Goal: Information Seeking & Learning: Learn about a topic

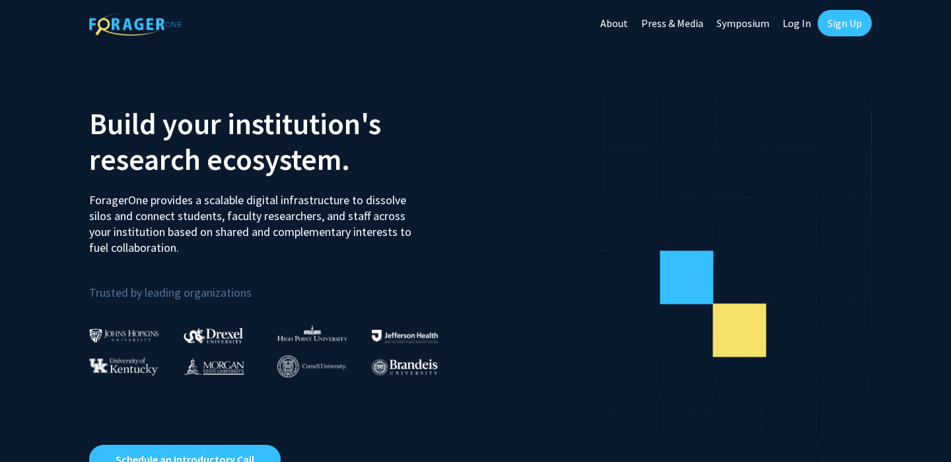
click at [841, 25] on link "Sign Up" at bounding box center [844, 23] width 54 height 26
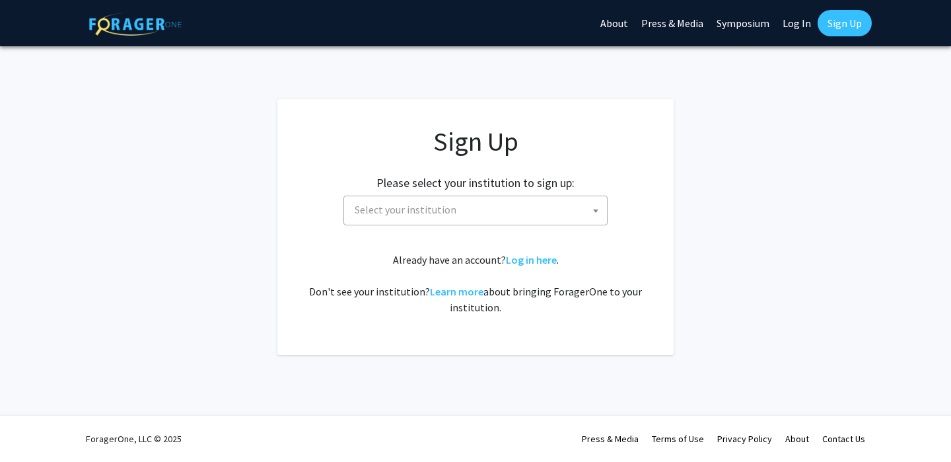
click at [473, 207] on span "Select your institution" at bounding box center [477, 209] width 257 height 27
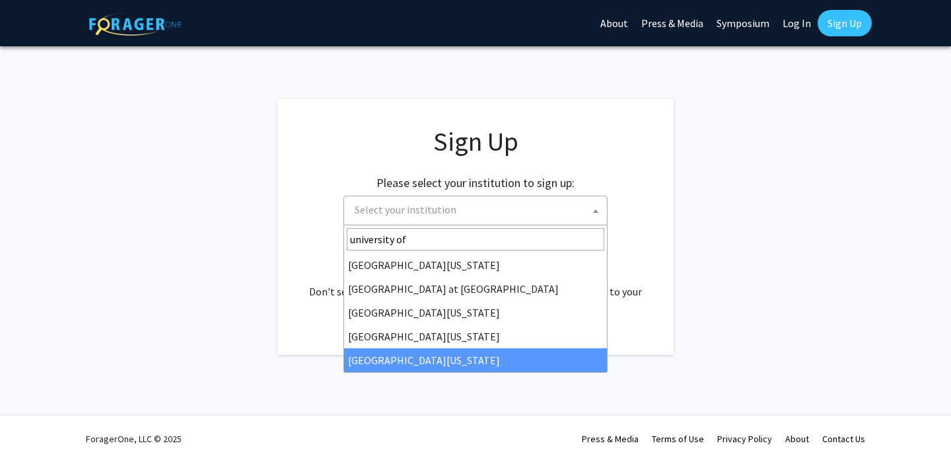
type input "university of"
select select "33"
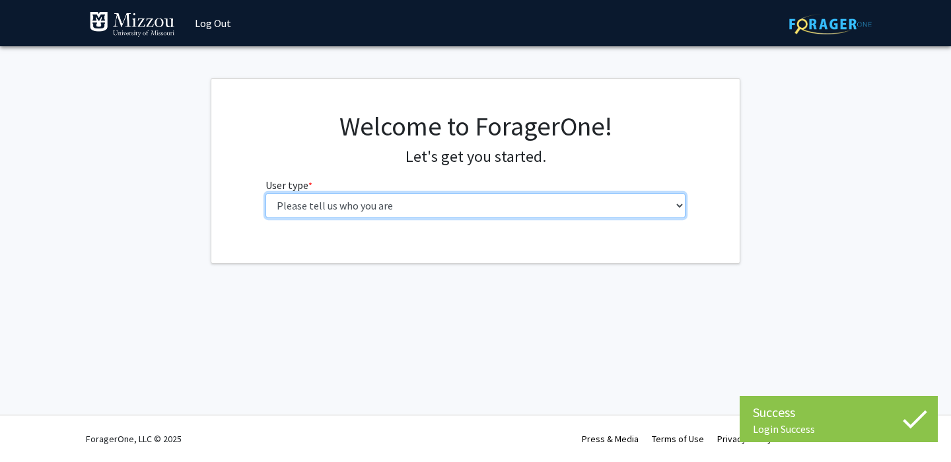
click at [548, 201] on select "Please tell us who you are Undergraduate Student Master's Student Doctoral Cand…" at bounding box center [475, 205] width 421 height 25
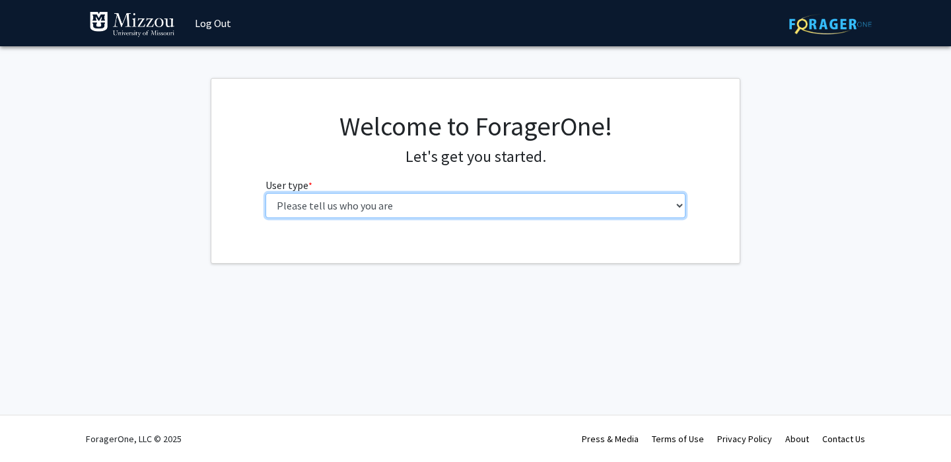
select select "1: undergrad"
click at [265, 193] on select "Please tell us who you are Undergraduate Student Master's Student Doctoral Cand…" at bounding box center [475, 205] width 421 height 25
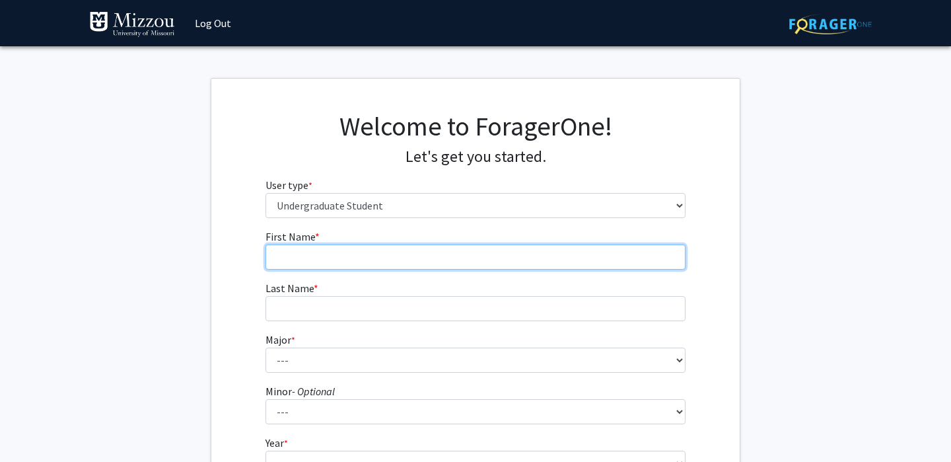
click at [496, 261] on input "First Name * required" at bounding box center [475, 256] width 421 height 25
type input "Honor"
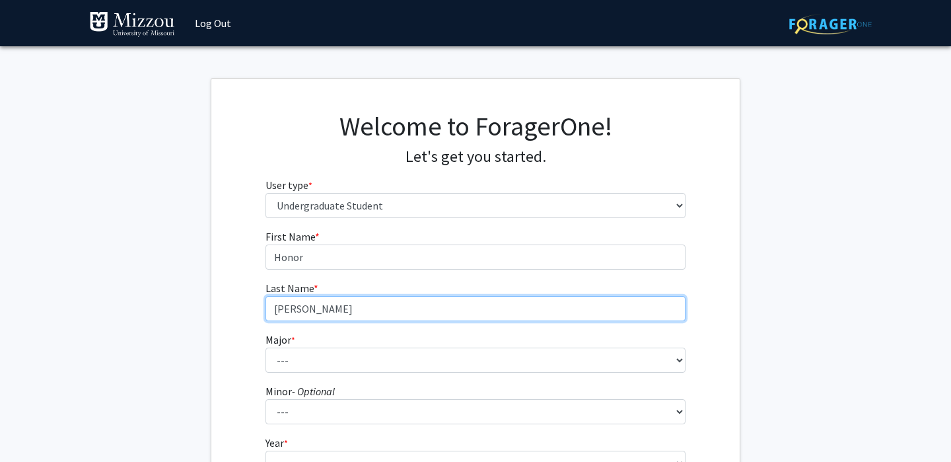
type input "Carroll"
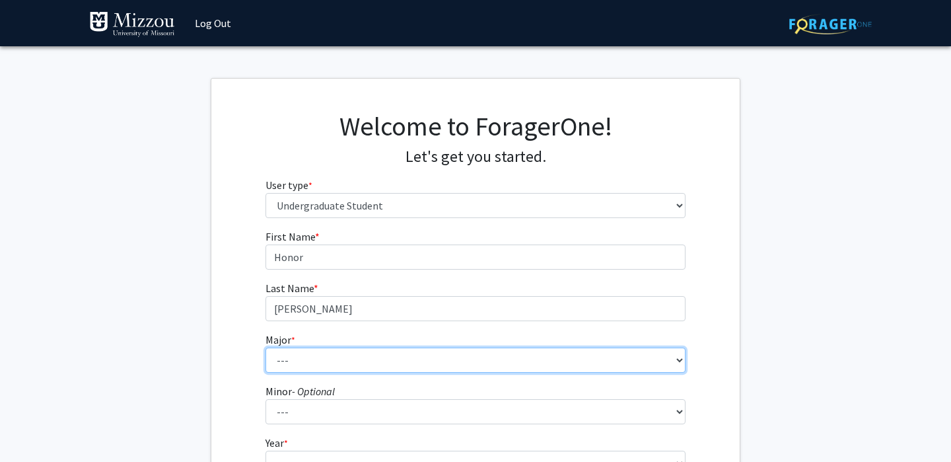
click at [300, 366] on select "--- Agribusiness Management Agricultural Education Agricultural Education: Comm…" at bounding box center [475, 359] width 421 height 25
select select "134: 2627"
click at [265, 347] on select "--- Agribusiness Management Agricultural Education Agricultural Education: Comm…" at bounding box center [475, 359] width 421 height 25
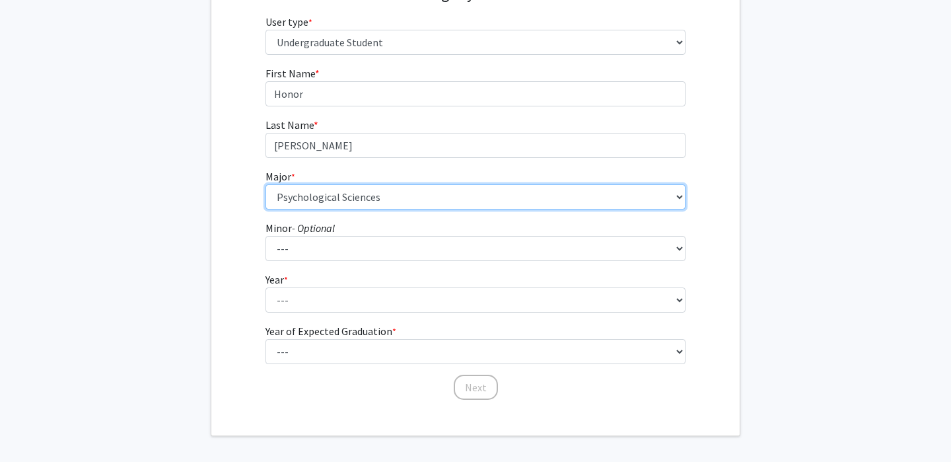
scroll to position [188, 0]
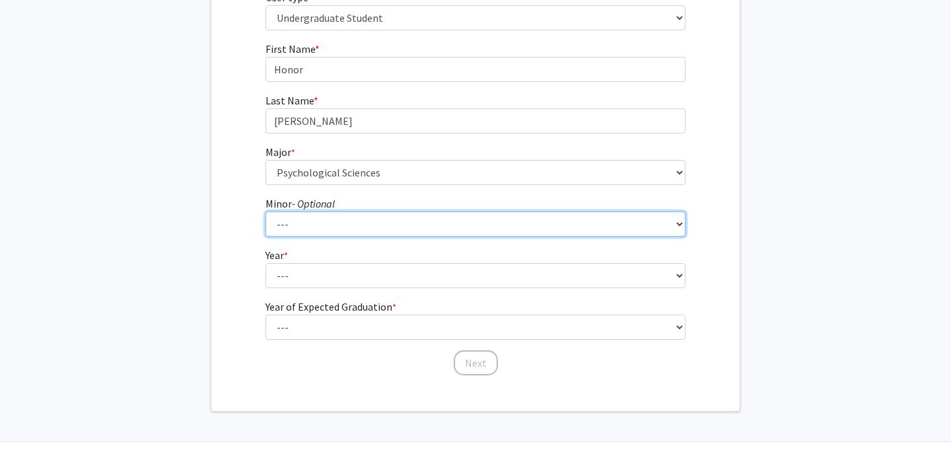
click at [342, 228] on select "--- Accountancy Aerospace Engineering Aerospace Studies Agribusiness Management…" at bounding box center [475, 223] width 421 height 25
click at [265, 211] on select "--- Accountancy Aerospace Engineering Aerospace Studies Agribusiness Management…" at bounding box center [475, 223] width 421 height 25
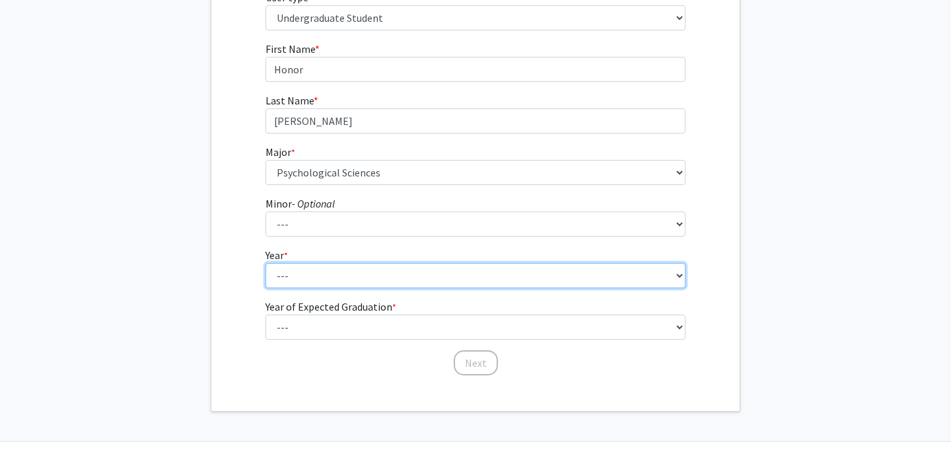
click at [331, 287] on select "--- First-year Sophomore Junior Senior Postbaccalaureate Certificate" at bounding box center [475, 275] width 421 height 25
select select "4: senior"
click at [265, 263] on select "--- First-year Sophomore Junior Senior Postbaccalaureate Certificate" at bounding box center [475, 275] width 421 height 25
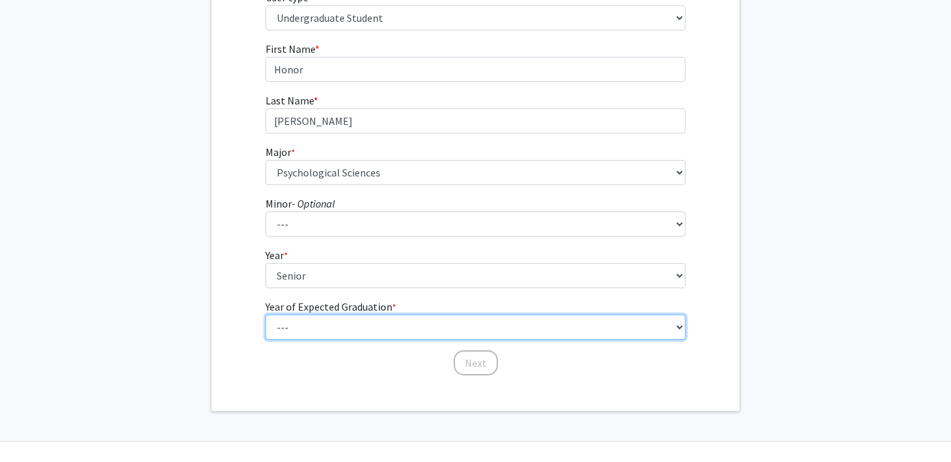
click at [361, 338] on select "--- 2025 2026 2027 2028 2029 2030 2031 2032 2033 2034" at bounding box center [475, 326] width 421 height 25
select select "1: 2025"
click at [265, 314] on select "--- 2025 2026 2027 2028 2029 2030 2031 2032 2033 2034" at bounding box center [475, 326] width 421 height 25
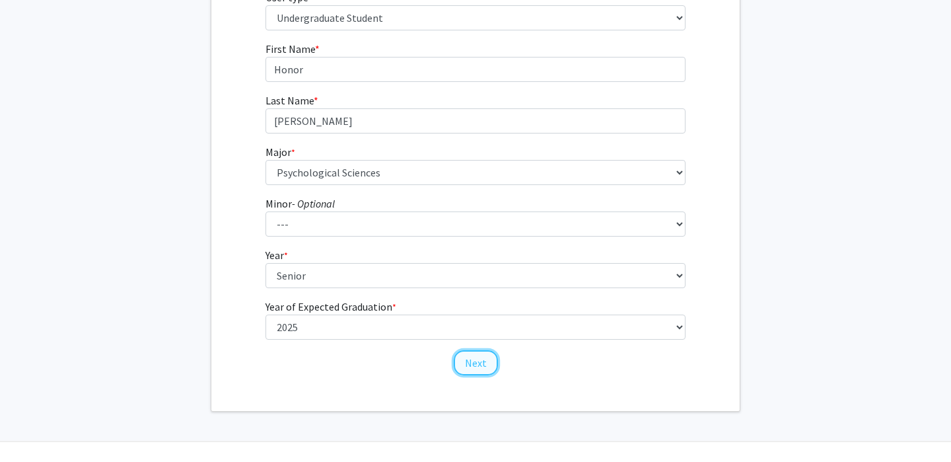
click at [473, 366] on button "Next" at bounding box center [476, 362] width 44 height 25
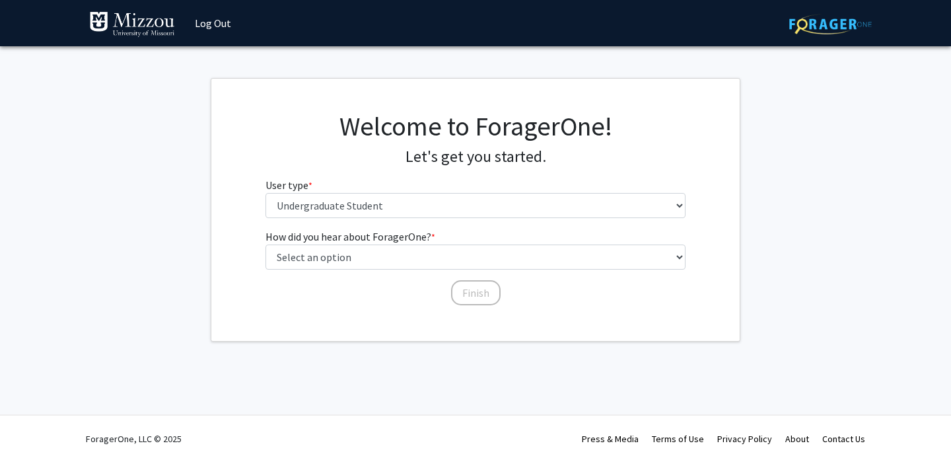
scroll to position [0, 0]
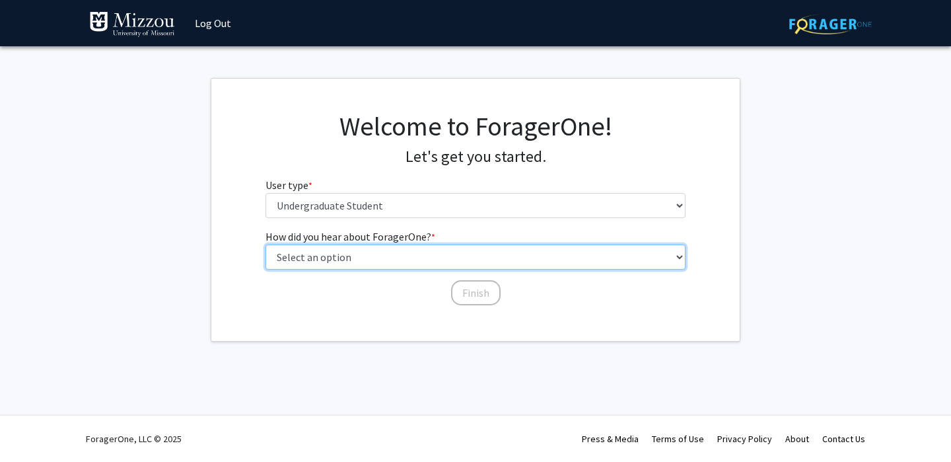
click at [453, 253] on select "Select an option Peer/student recommendation Faculty/staff recommendation Unive…" at bounding box center [475, 256] width 421 height 25
select select "2: faculty_recommendation"
click at [265, 244] on select "Select an option Peer/student recommendation Faculty/staff recommendation Unive…" at bounding box center [475, 256] width 421 height 25
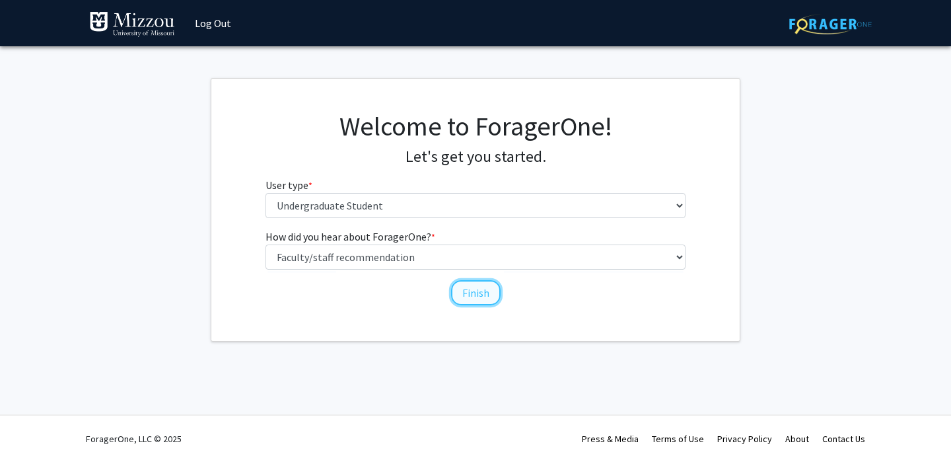
click at [473, 301] on button "Finish" at bounding box center [476, 292] width 50 height 25
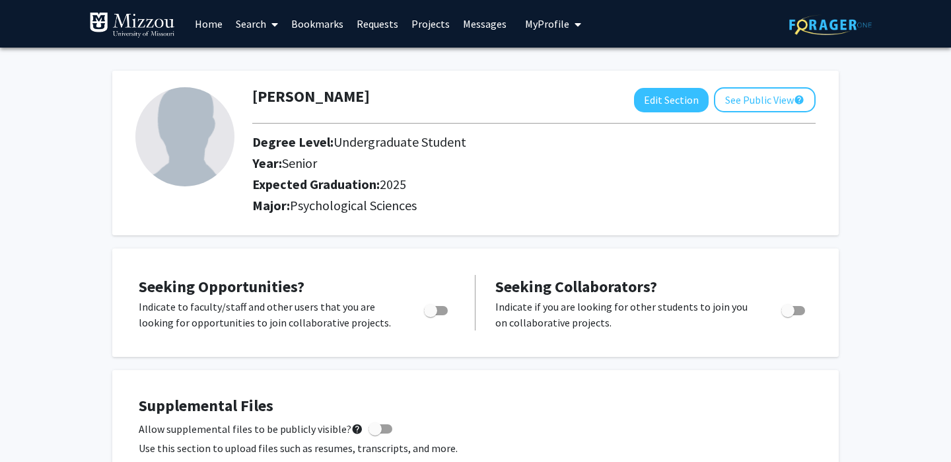
click at [264, 24] on link "Search" at bounding box center [256, 24] width 55 height 46
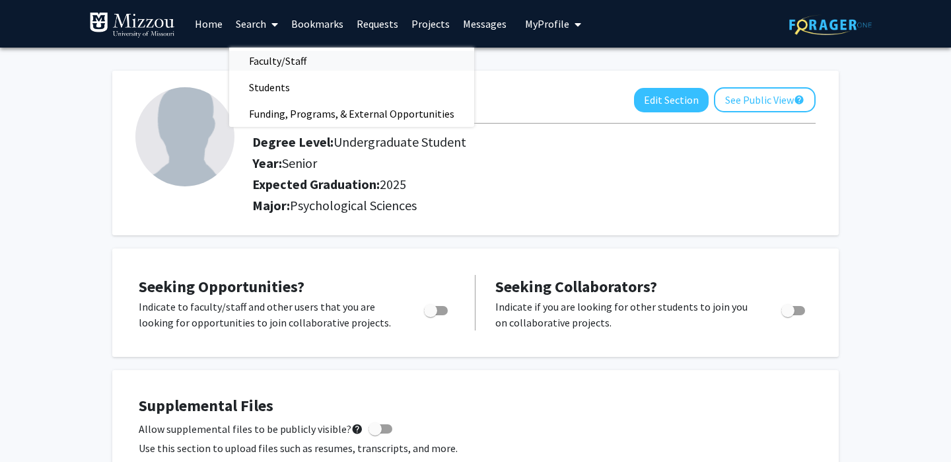
click at [283, 62] on span "Faculty/Staff" at bounding box center [277, 61] width 97 height 26
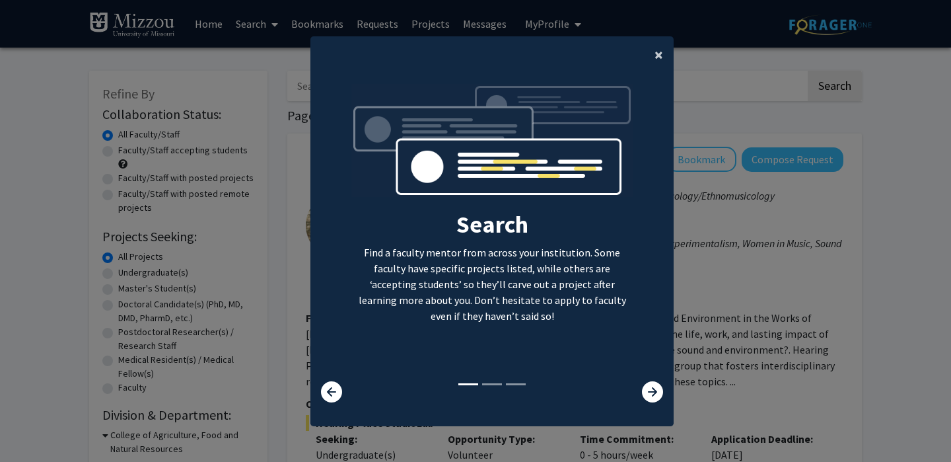
click at [656, 50] on span "×" at bounding box center [658, 54] width 9 height 20
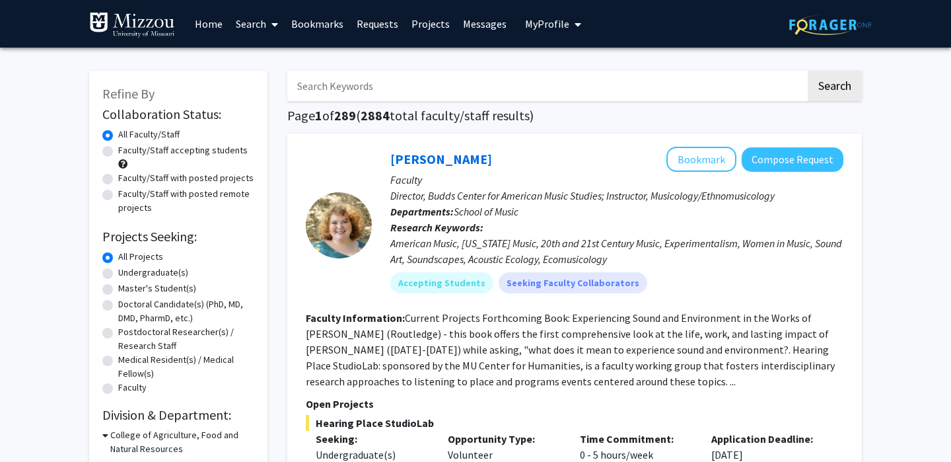
click at [137, 270] on label "Undergraduate(s)" at bounding box center [153, 272] width 70 height 14
click at [127, 270] on input "Undergraduate(s)" at bounding box center [122, 269] width 9 height 9
radio input "true"
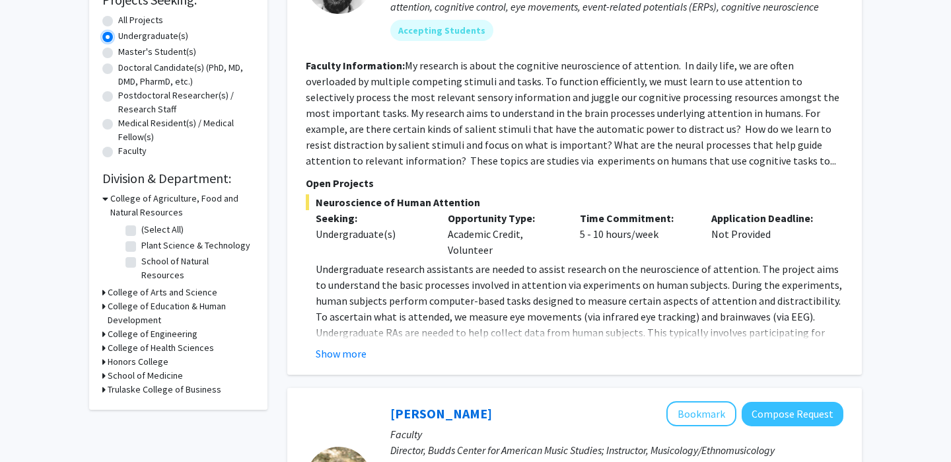
scroll to position [242, 0]
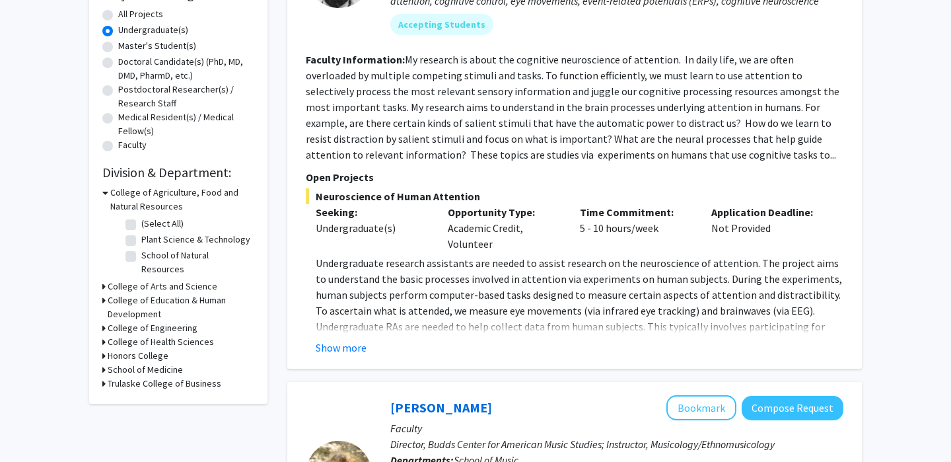
click at [143, 279] on h3 "College of Arts and Science" at bounding box center [163, 286] width 110 height 14
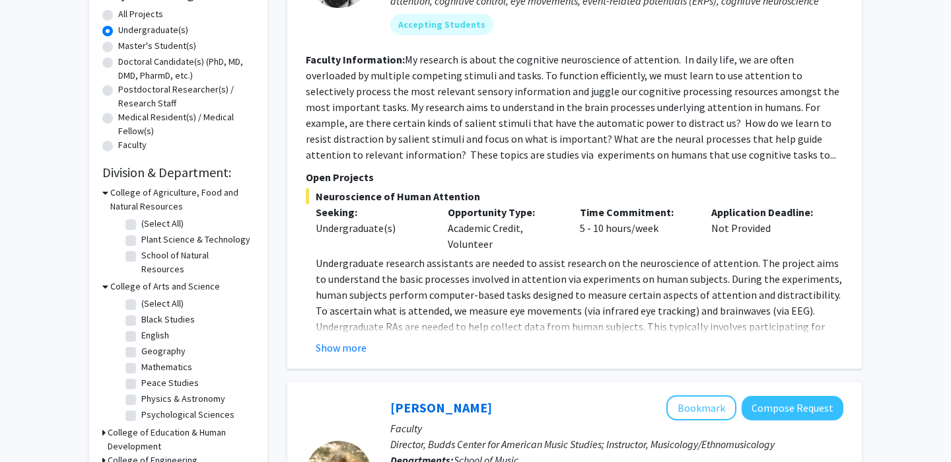
click at [170, 407] on label "Psychological Sciences" at bounding box center [187, 414] width 93 height 14
click at [150, 407] on input "Psychological Sciences" at bounding box center [145, 411] width 9 height 9
checkbox input "true"
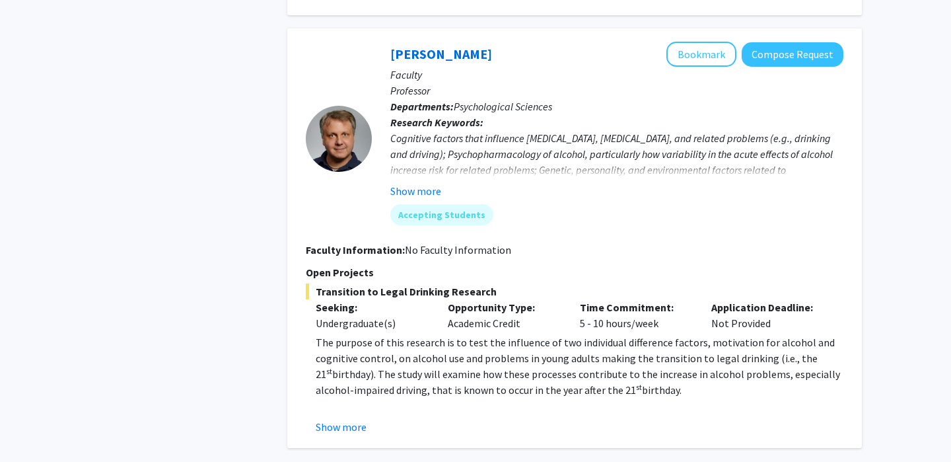
scroll to position [597, 0]
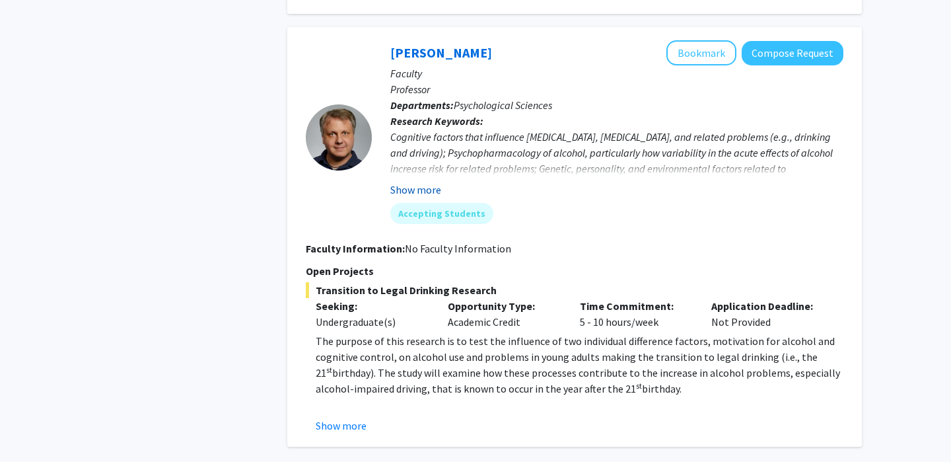
click at [427, 192] on button "Show more" at bounding box center [415, 190] width 51 height 16
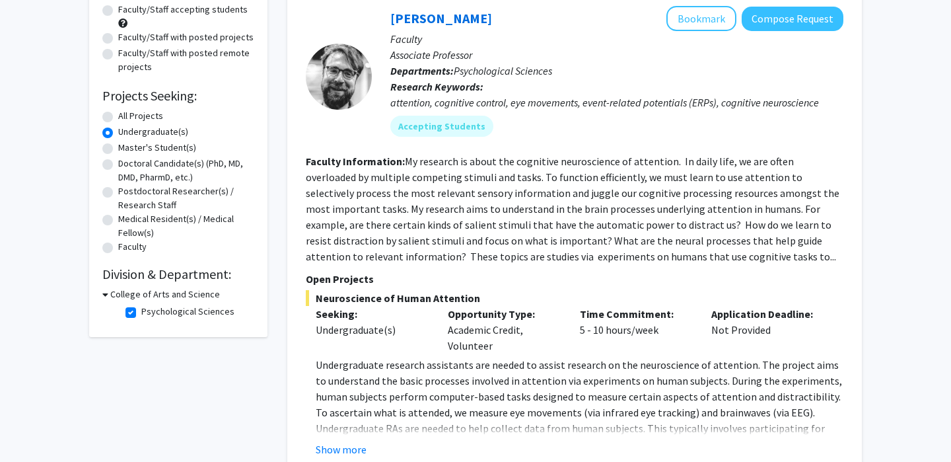
scroll to position [0, 0]
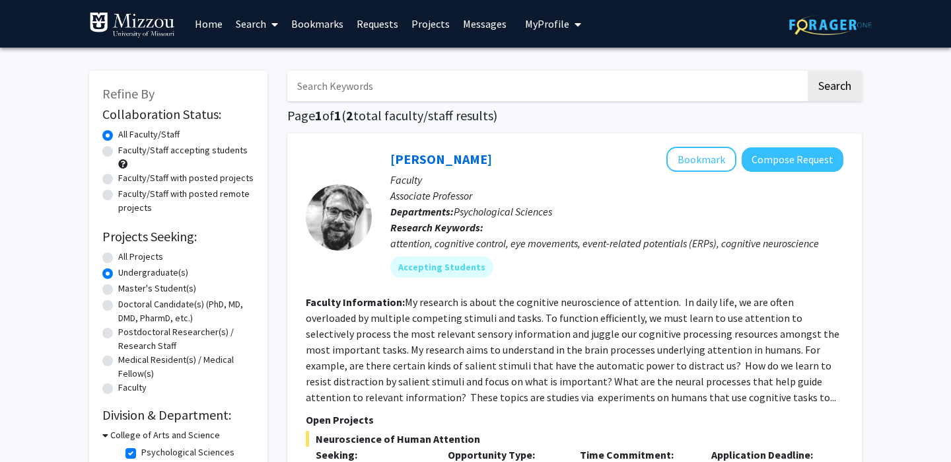
click at [173, 289] on label "Master's Student(s)" at bounding box center [157, 288] width 78 height 14
click at [127, 289] on input "Master's Student(s)" at bounding box center [122, 285] width 9 height 9
radio input "true"
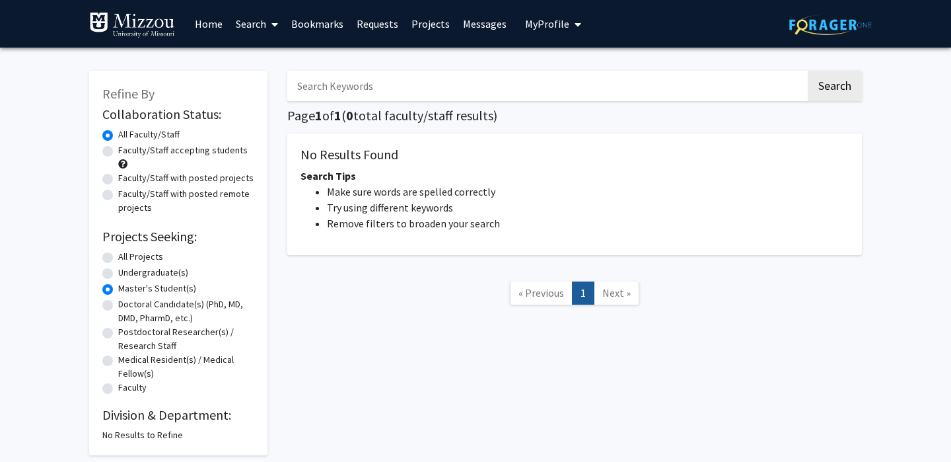
click at [158, 271] on label "Undergraduate(s)" at bounding box center [153, 272] width 70 height 14
click at [127, 271] on input "Undergraduate(s)" at bounding box center [122, 269] width 9 height 9
radio input "true"
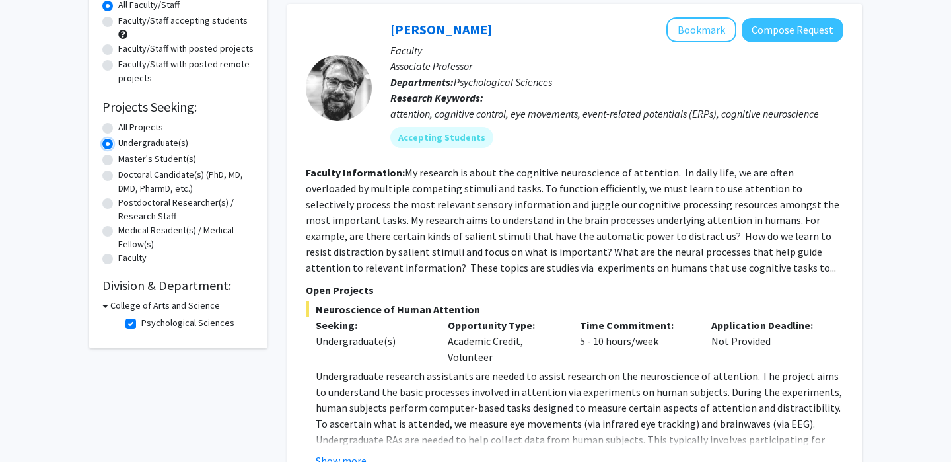
scroll to position [146, 0]
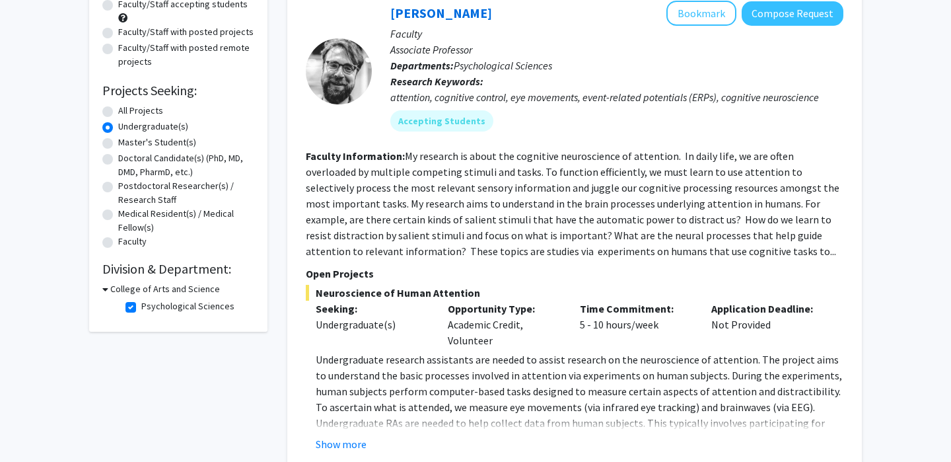
click at [141, 306] on label "Psychological Sciences" at bounding box center [187, 306] width 93 height 14
click at [141, 306] on input "Psychological Sciences" at bounding box center [145, 303] width 9 height 9
checkbox input "false"
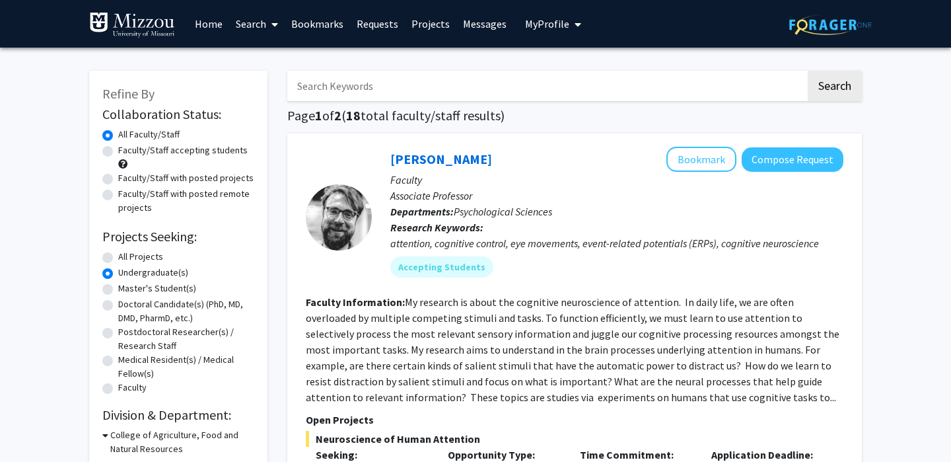
click at [153, 287] on label "Master's Student(s)" at bounding box center [157, 288] width 78 height 14
click at [127, 287] on input "Master's Student(s)" at bounding box center [122, 285] width 9 height 9
radio input "true"
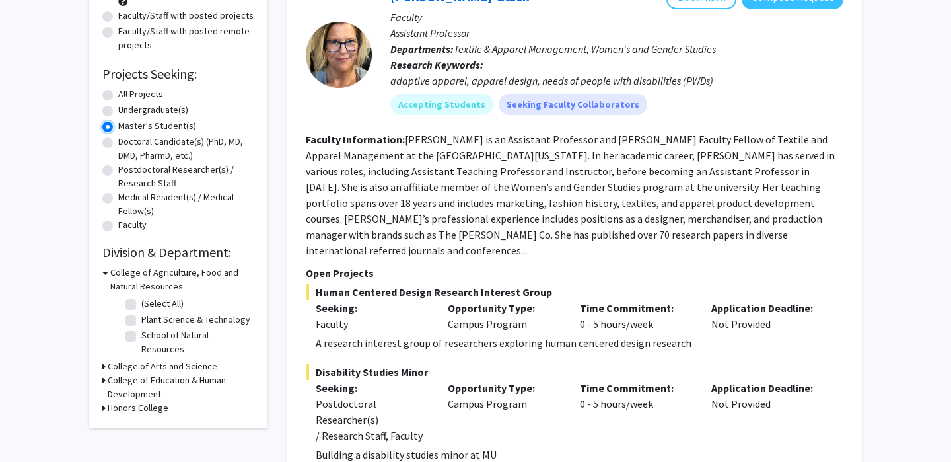
scroll to position [252, 0]
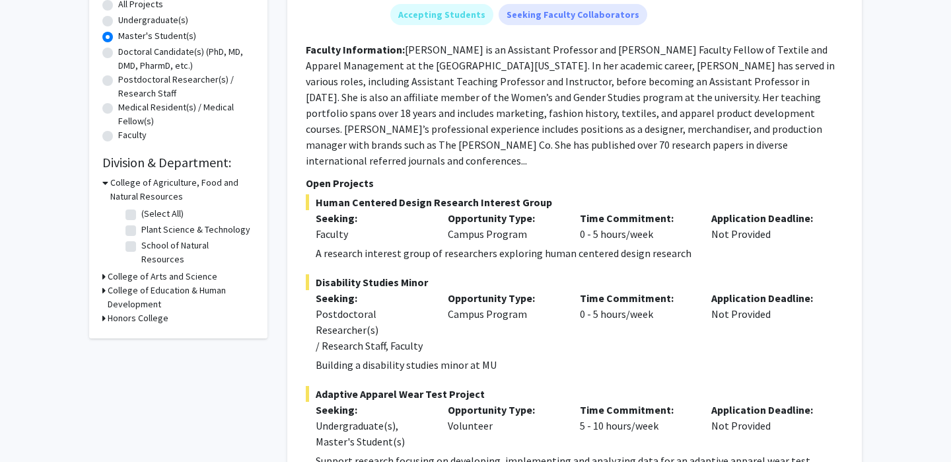
click at [158, 269] on h3 "College of Arts and Science" at bounding box center [163, 276] width 110 height 14
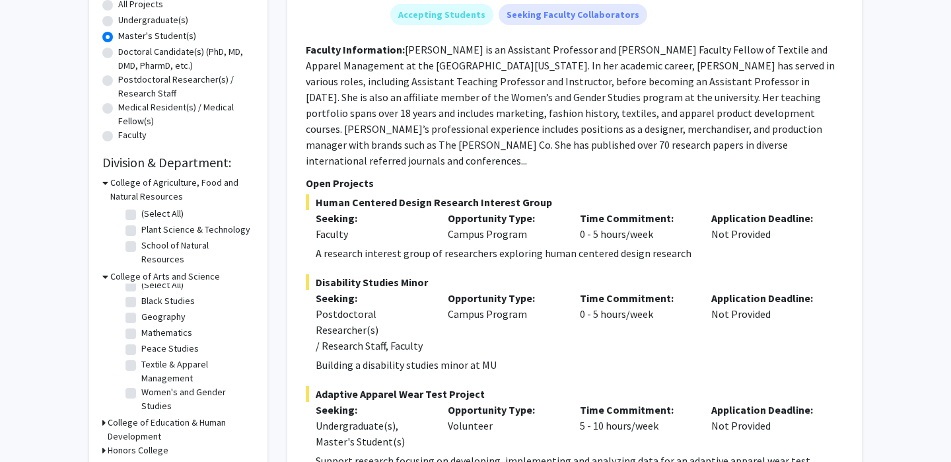
scroll to position [9, 0]
click at [135, 417] on h3 "College of Education & Human Development" at bounding box center [181, 429] width 147 height 28
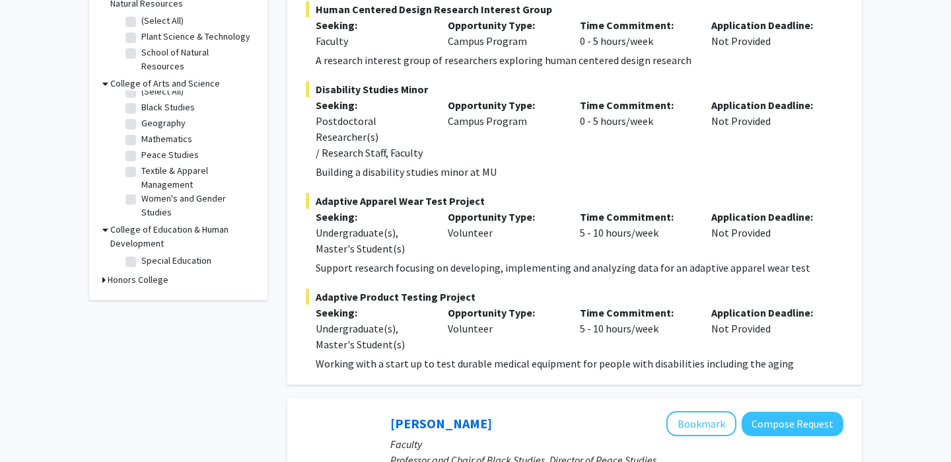
scroll to position [457, 0]
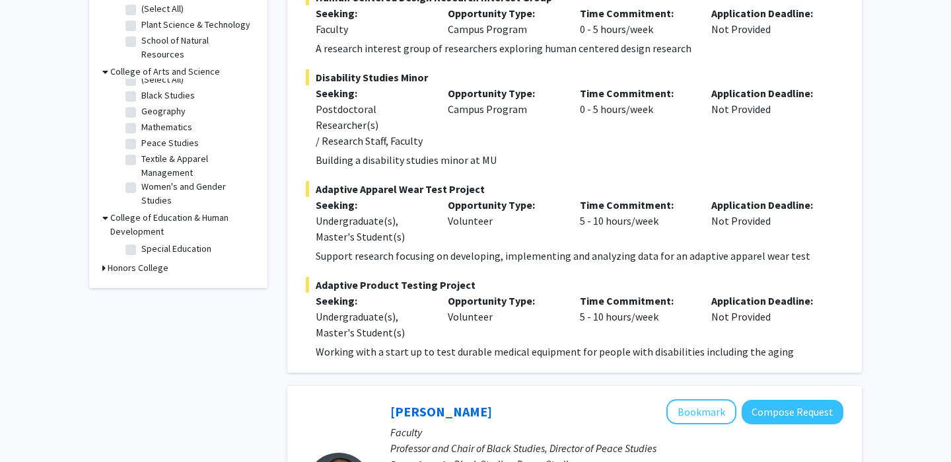
click at [146, 261] on h3 "Honors College" at bounding box center [138, 268] width 61 height 14
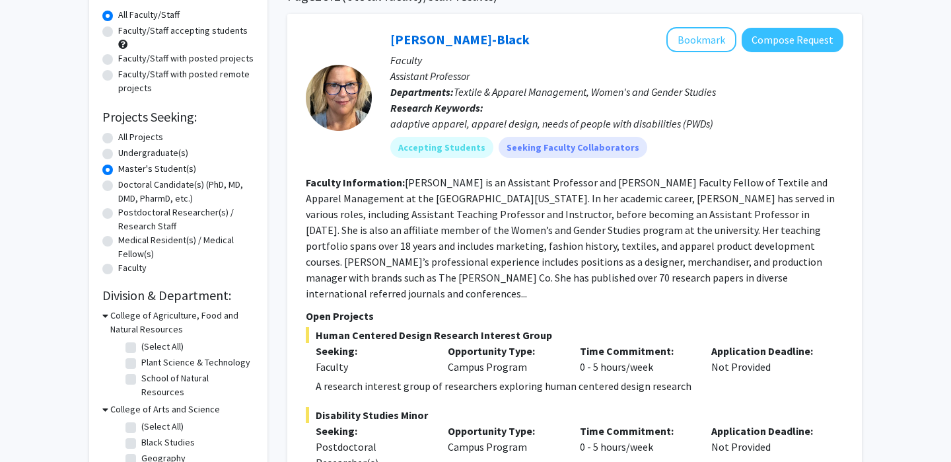
scroll to position [116, 0]
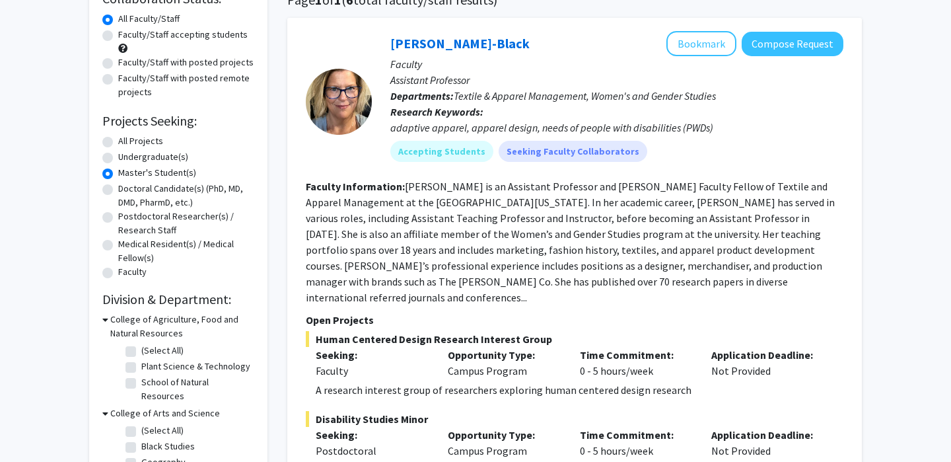
click at [139, 141] on label "All Projects" at bounding box center [140, 141] width 45 height 14
click at [127, 141] on input "All Projects" at bounding box center [122, 138] width 9 height 9
radio input "true"
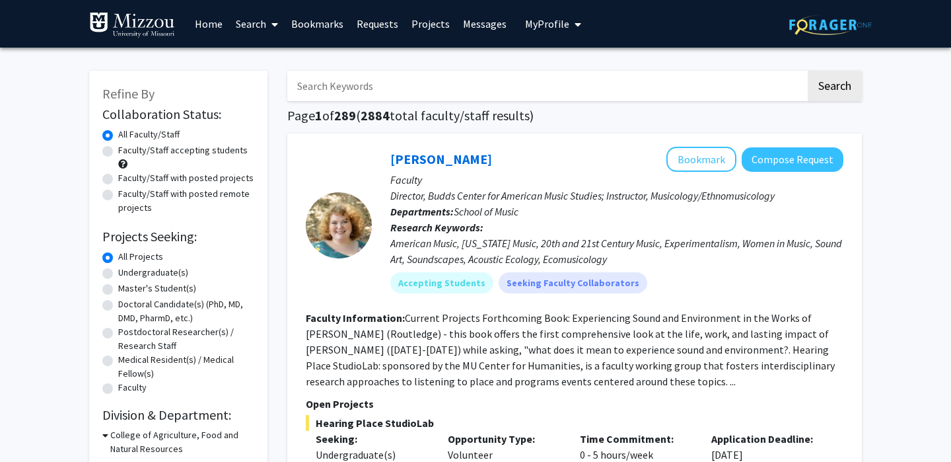
click at [422, 86] on input "Search Keywords" at bounding box center [546, 86] width 518 height 30
type input "social work"
click at [807, 71] on button "Search" at bounding box center [834, 86] width 54 height 30
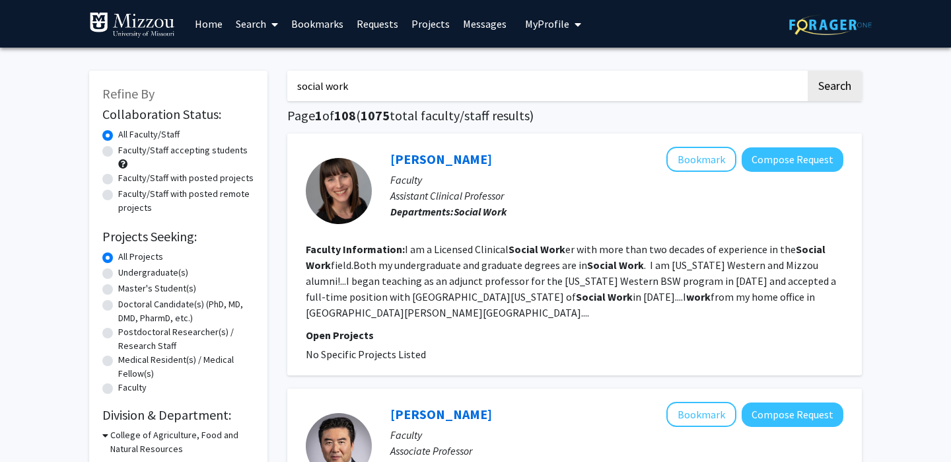
click at [147, 26] on img at bounding box center [132, 25] width 86 height 26
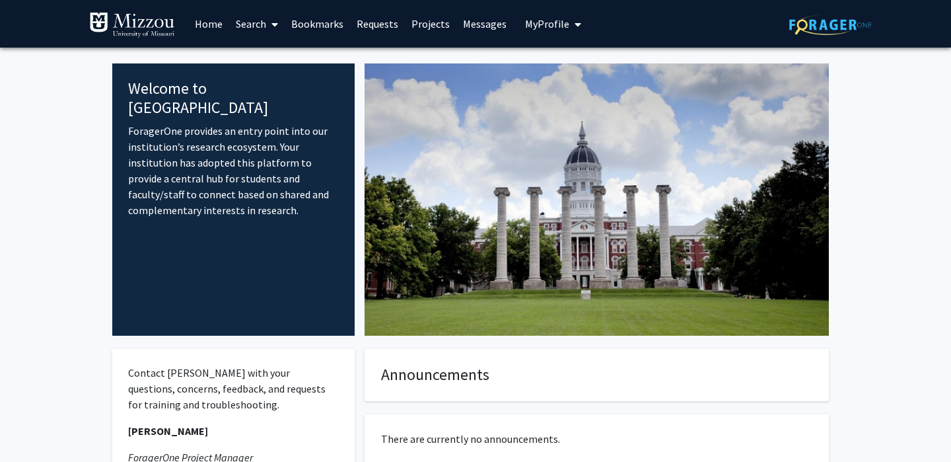
click at [259, 24] on link "Search" at bounding box center [256, 24] width 55 height 46
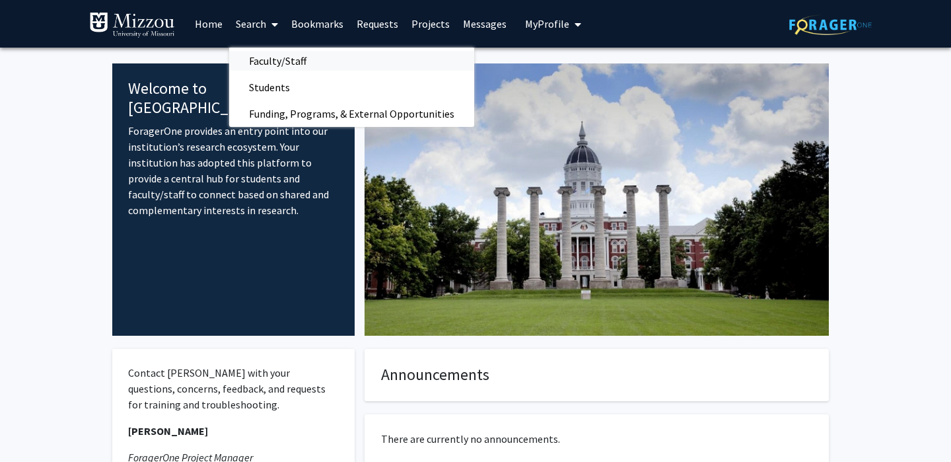
click at [279, 62] on span "Faculty/Staff" at bounding box center [277, 61] width 97 height 26
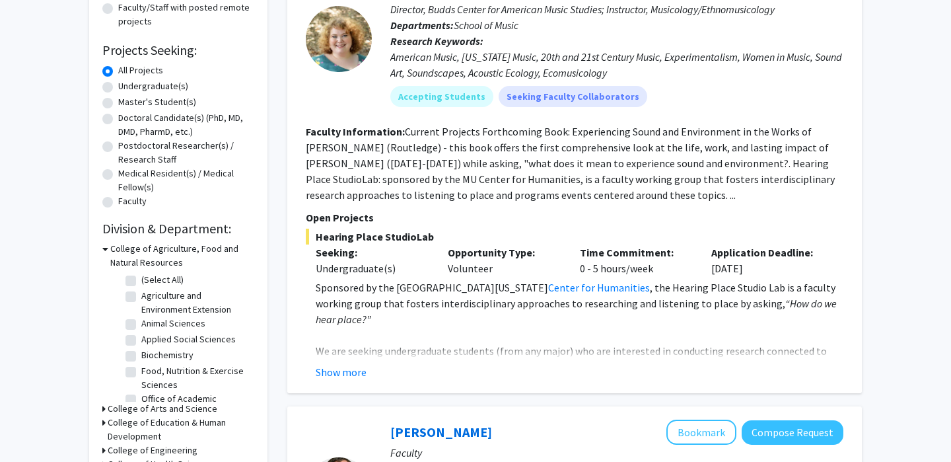
scroll to position [81, 0]
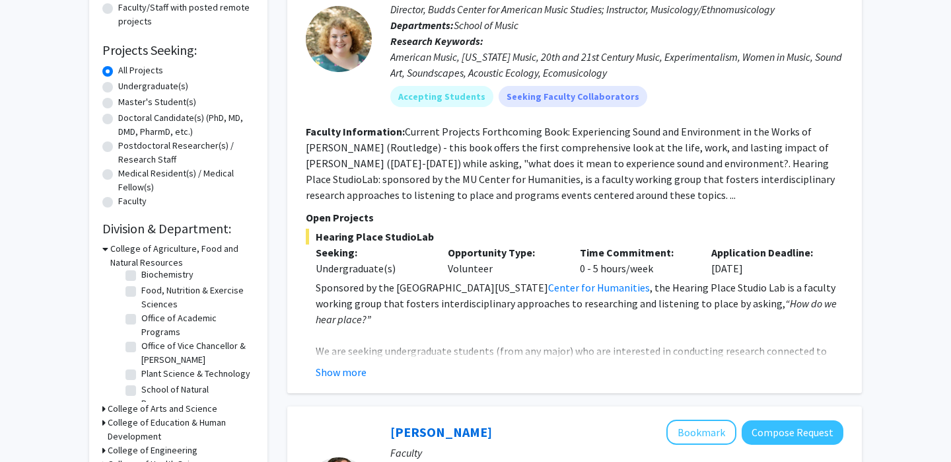
click at [162, 409] on h3 "College of Arts and Science" at bounding box center [163, 408] width 110 height 14
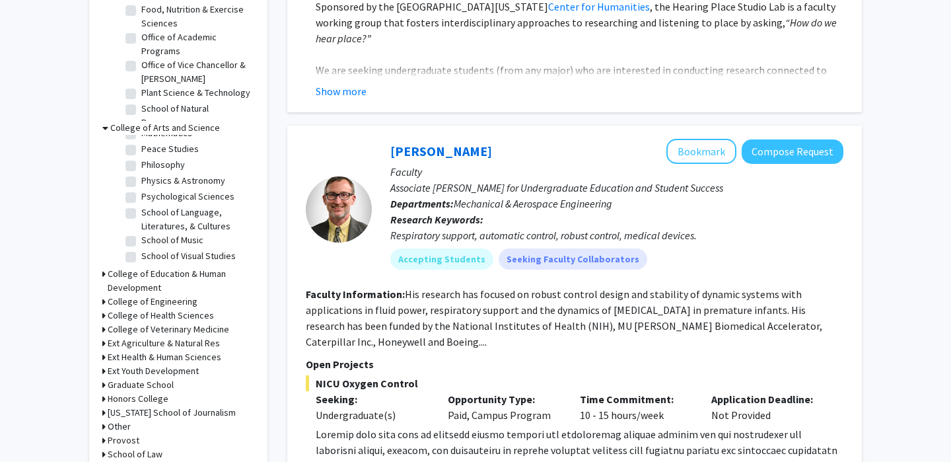
scroll to position [302, 0]
click at [184, 200] on label "Psychological Sciences" at bounding box center [187, 200] width 93 height 14
click at [150, 200] on input "Psychological Sciences" at bounding box center [145, 197] width 9 height 9
checkbox input "true"
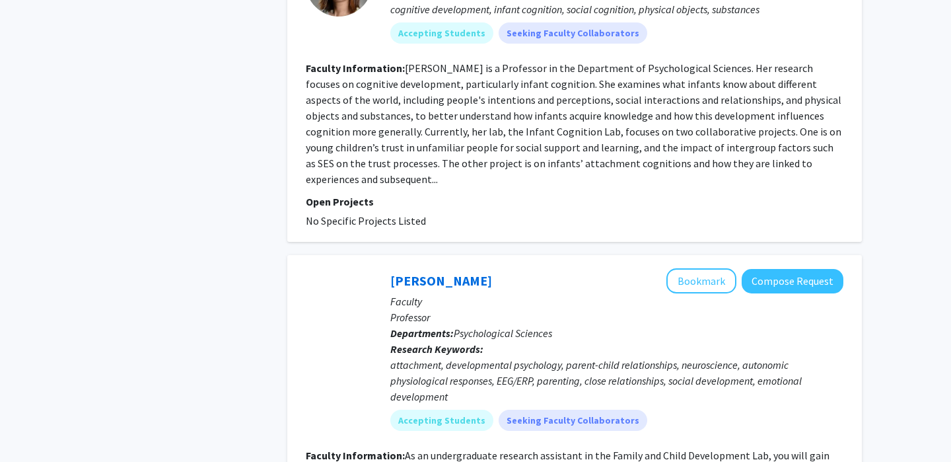
scroll to position [3487, 0]
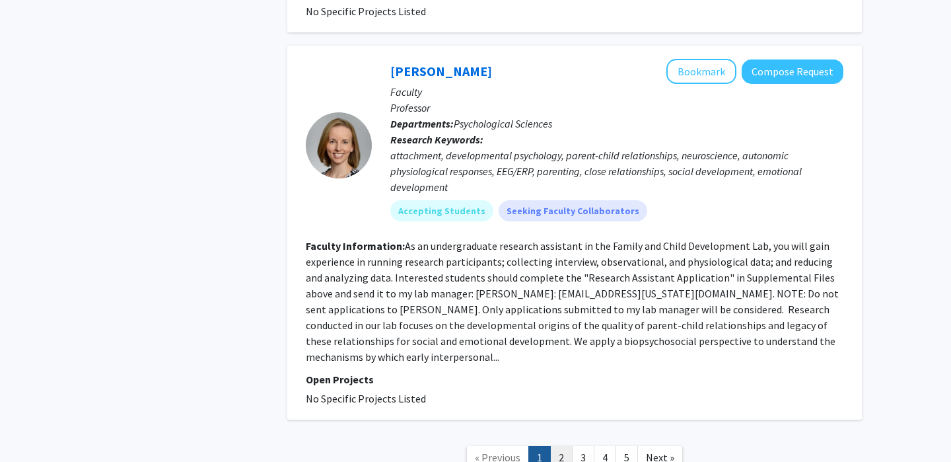
click at [560, 446] on link "2" at bounding box center [561, 457] width 22 height 23
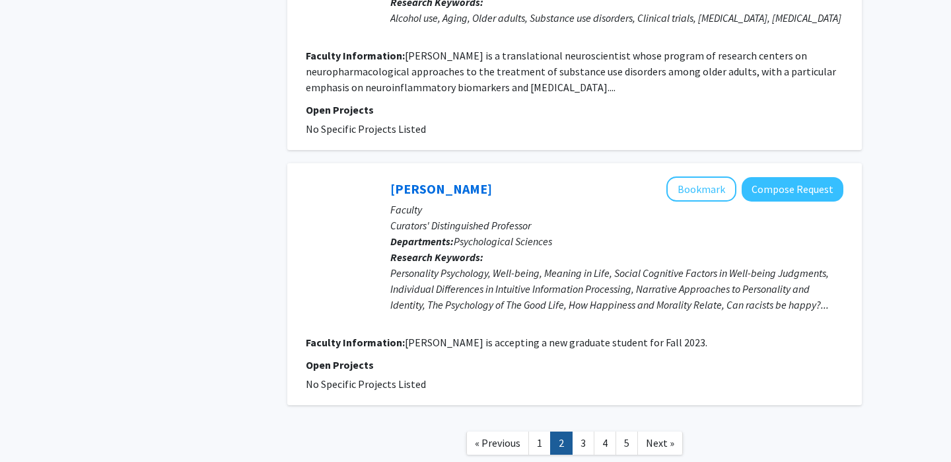
scroll to position [2910, 0]
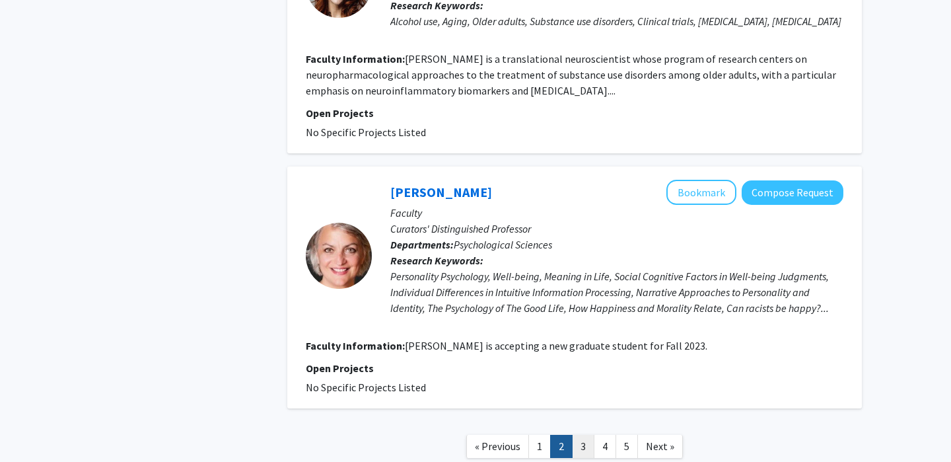
click at [583, 434] on link "3" at bounding box center [583, 445] width 22 height 23
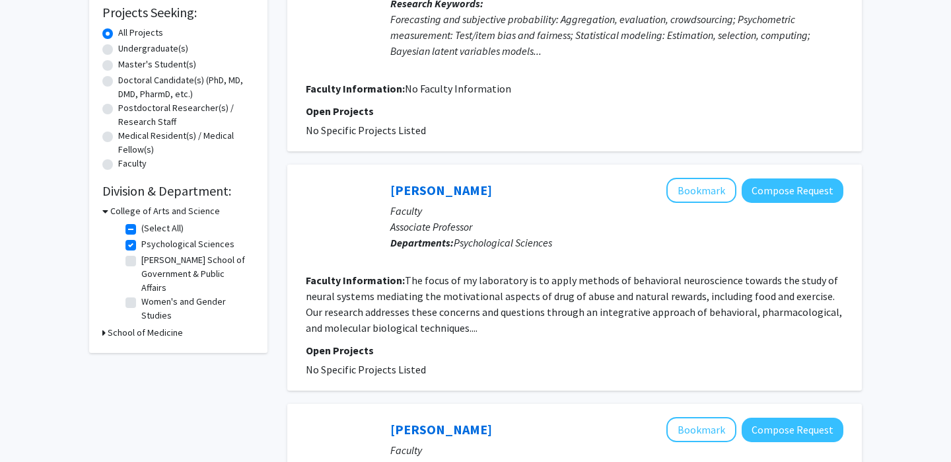
scroll to position [226, 0]
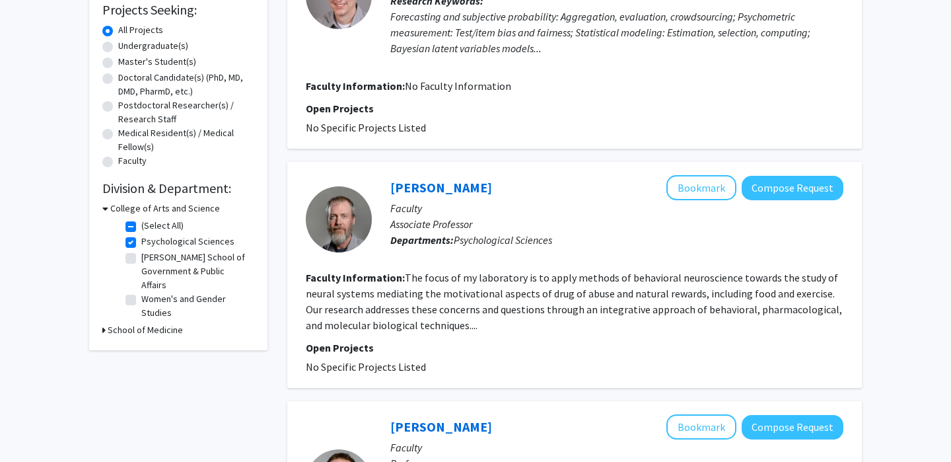
click at [141, 242] on label "Psychological Sciences" at bounding box center [187, 241] width 93 height 14
click at [141, 242] on input "Psychological Sciences" at bounding box center [145, 238] width 9 height 9
checkbox input "false"
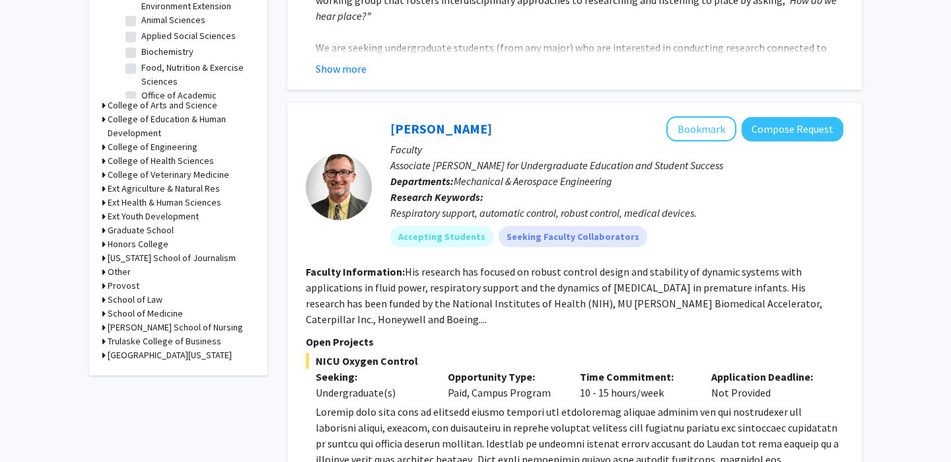
scroll to position [490, 0]
click at [158, 226] on h3 "Graduate School" at bounding box center [141, 230] width 66 height 14
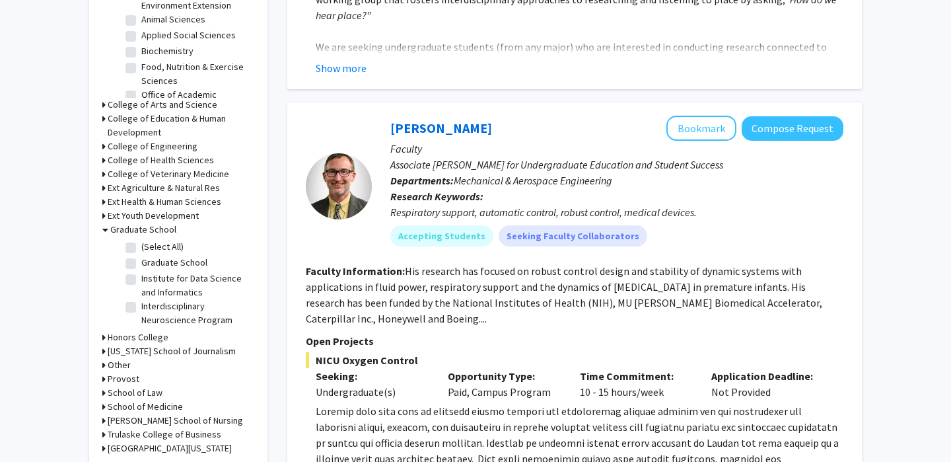
click at [141, 263] on label "Graduate School" at bounding box center [174, 263] width 66 height 14
click at [141, 263] on input "Graduate School" at bounding box center [145, 260] width 9 height 9
checkbox input "true"
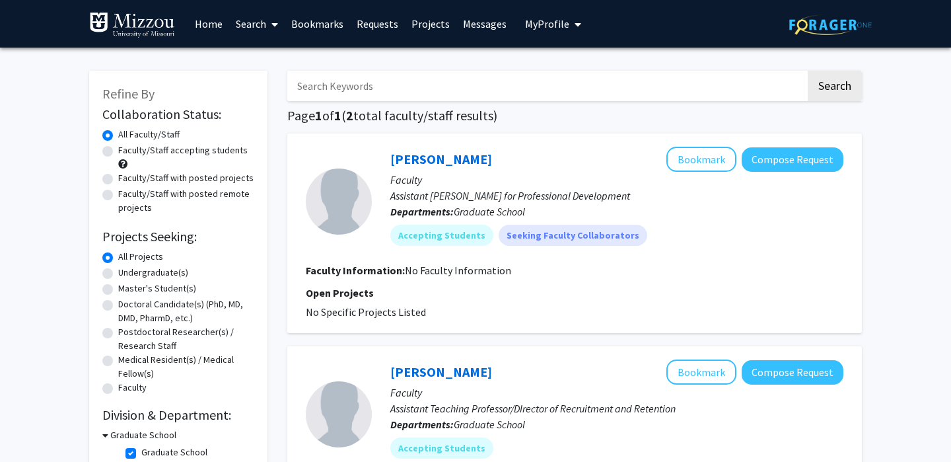
click at [141, 452] on label "Graduate School" at bounding box center [174, 452] width 66 height 14
click at [141, 452] on input "Graduate School" at bounding box center [145, 449] width 9 height 9
checkbox input "false"
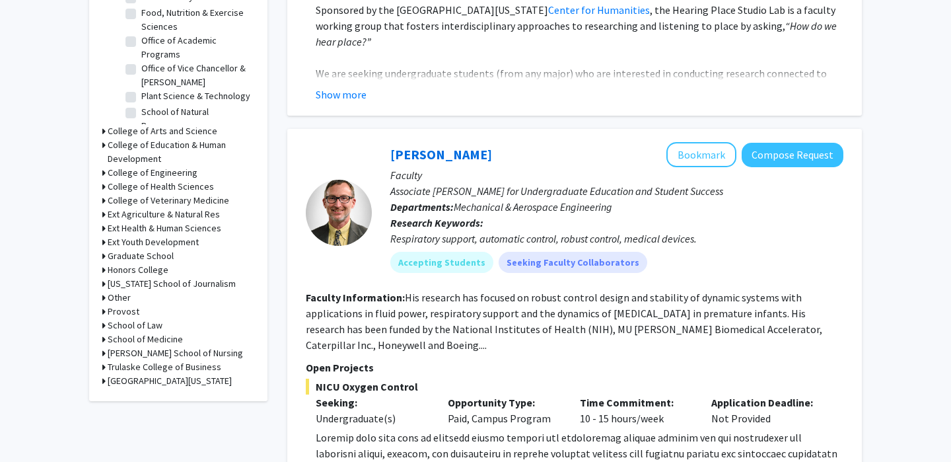
scroll to position [478, 0]
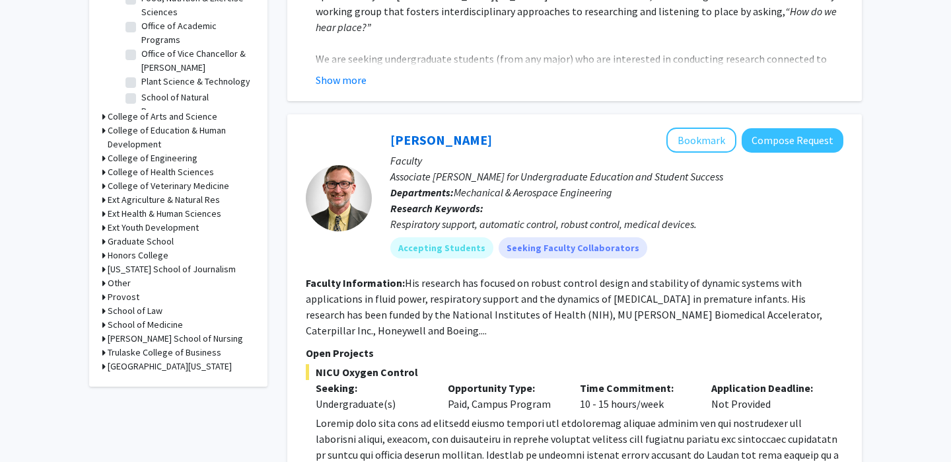
click at [145, 129] on h3 "College of Education & Human Development" at bounding box center [181, 137] width 147 height 28
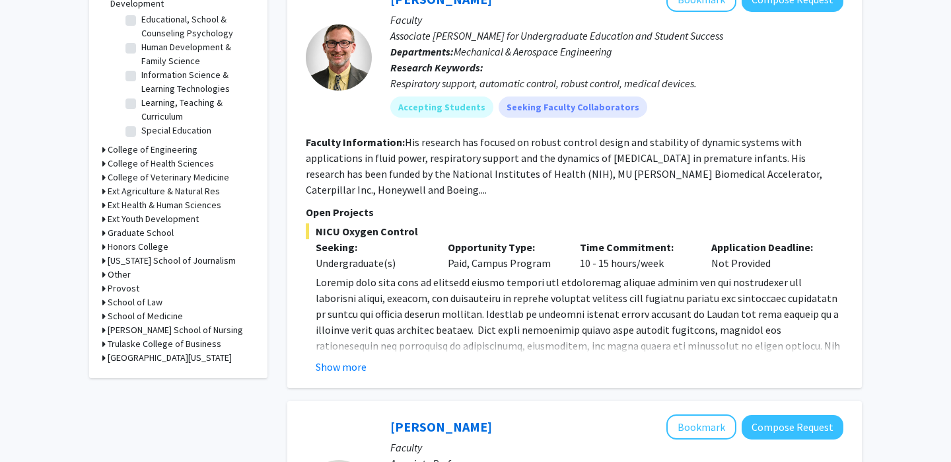
scroll to position [623, 0]
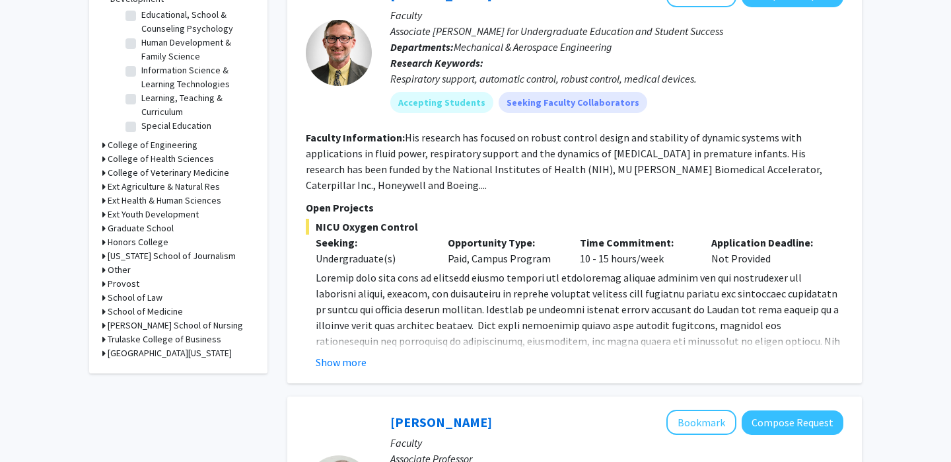
click at [174, 204] on h3 "Ext Health & Human Sciences" at bounding box center [165, 200] width 114 height 14
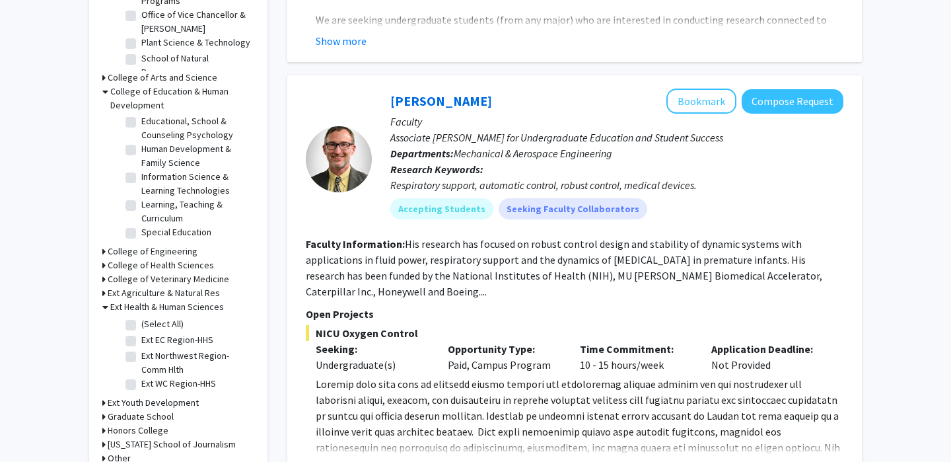
scroll to position [514, 0]
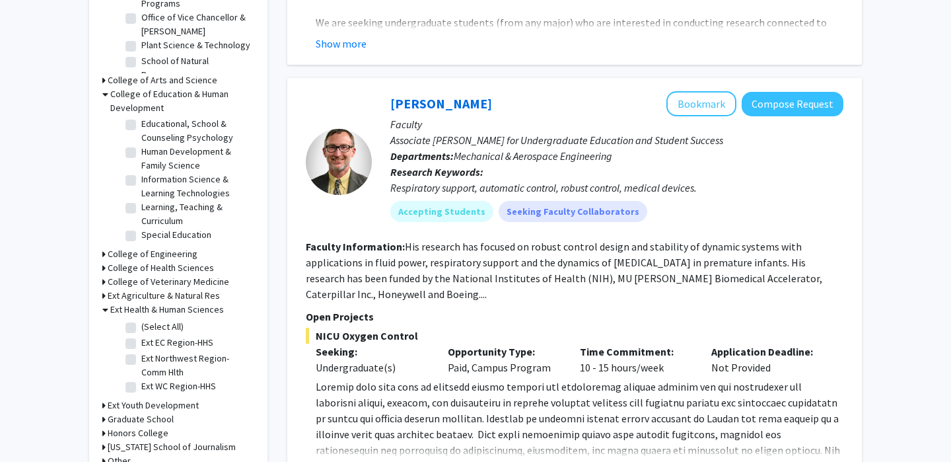
click at [174, 269] on h3 "College of Health Sciences" at bounding box center [161, 268] width 106 height 14
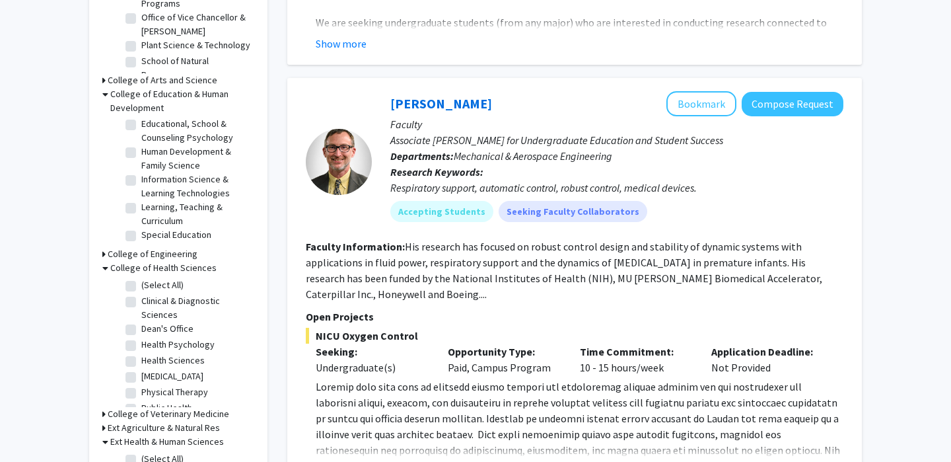
scroll to position [57, 0]
click at [166, 372] on label "Social Work" at bounding box center [164, 367] width 46 height 14
click at [150, 368] on input "Social Work" at bounding box center [145, 364] width 9 height 9
checkbox input "true"
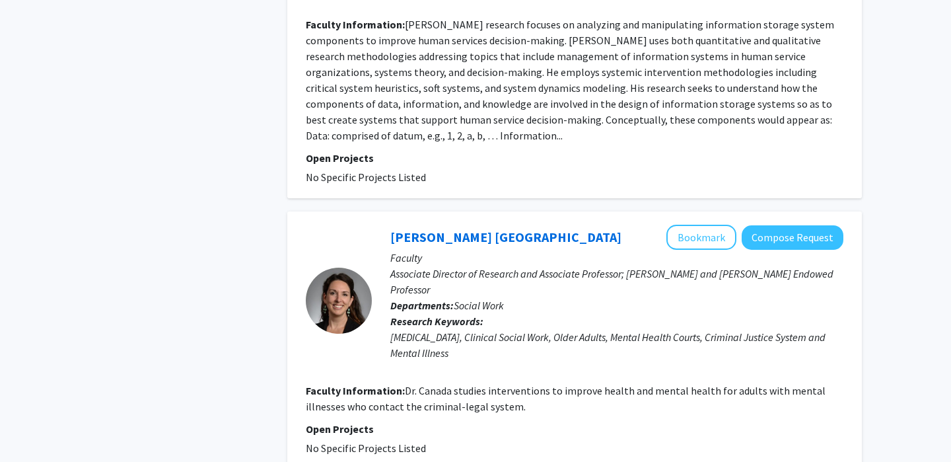
scroll to position [3119, 0]
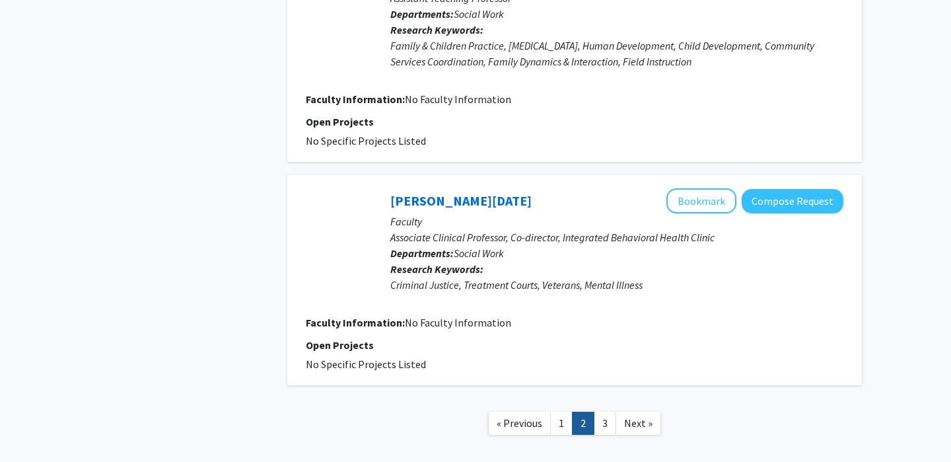
scroll to position [2295, 0]
